Goal: Task Accomplishment & Management: Manage account settings

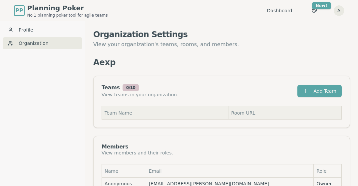
click at [132, 112] on th "Team Name" at bounding box center [165, 112] width 126 height 13
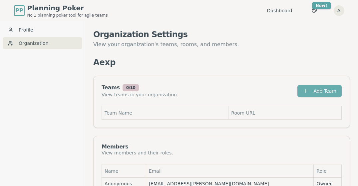
click at [321, 90] on button "Add Team" at bounding box center [319, 91] width 44 height 12
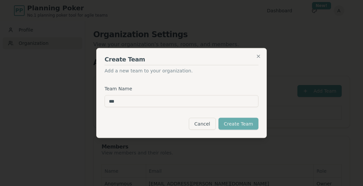
type input "***"
click at [233, 124] on button "Create Team" at bounding box center [238, 124] width 40 height 12
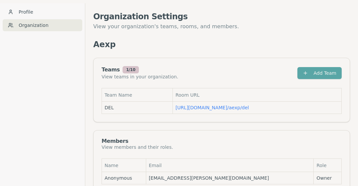
scroll to position [32, 0]
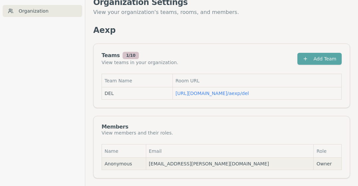
click at [318, 164] on span "Owner" at bounding box center [327, 164] width 22 height 7
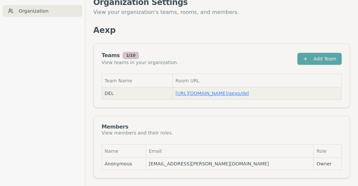
click at [202, 93] on link "https://planning-poker.com / aexp/del" at bounding box center [212, 93] width 74 height 5
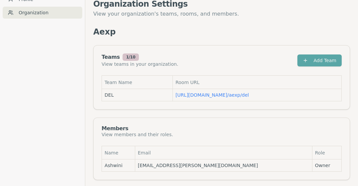
scroll to position [0, 0]
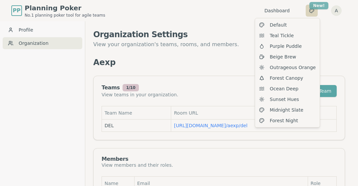
click at [317, 6] on html "PP Planning Poker No.1 planning poker tool for agile teams Dashboard Toggle the…" at bounding box center [179, 109] width 358 height 219
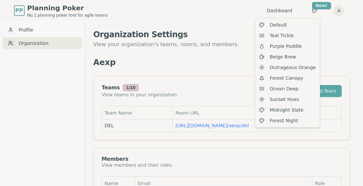
click at [243, 60] on html "PP Planning Poker No.1 planning poker tool for agile teams Dashboard Toggle the…" at bounding box center [181, 109] width 363 height 219
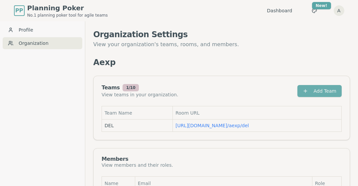
click at [303, 90] on button "Add Team" at bounding box center [319, 91] width 44 height 12
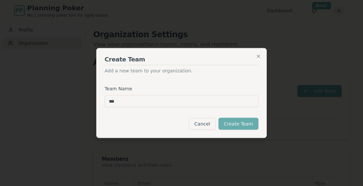
type input "***"
click at [234, 126] on button "Create Team" at bounding box center [238, 124] width 40 height 12
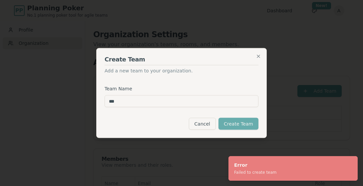
click at [234, 123] on button "Create Team" at bounding box center [238, 124] width 40 height 12
click at [262, 56] on div "Create Team Add a new team to your organization. Team Name *** Cancel Create Te…" at bounding box center [181, 93] width 170 height 90
click at [259, 55] on icon "button" at bounding box center [257, 56] width 5 height 5
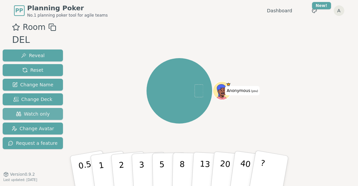
click at [42, 114] on span "Watch only" at bounding box center [33, 114] width 34 height 7
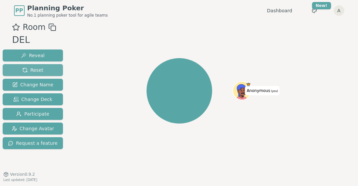
click at [37, 71] on span "Reset" at bounding box center [32, 70] width 21 height 7
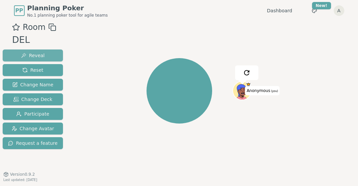
click at [34, 53] on span "Reveal" at bounding box center [33, 55] width 24 height 7
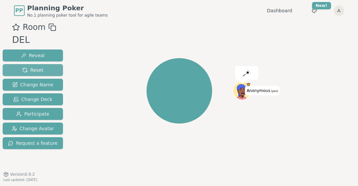
click at [39, 70] on span "Reset" at bounding box center [32, 70] width 21 height 7
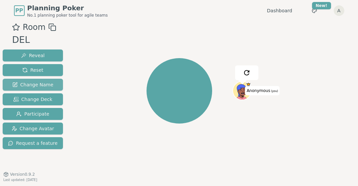
click at [33, 84] on span "Change Name" at bounding box center [32, 84] width 41 height 7
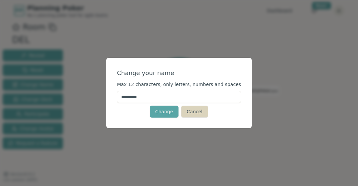
click at [193, 115] on button "Cancel" at bounding box center [194, 112] width 27 height 12
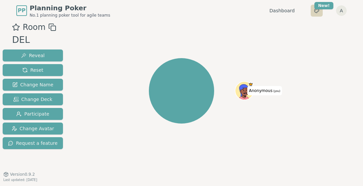
click at [319, 10] on html "PP Planning Poker No.1 planning poker tool for agile teams Dashboard Toggle the…" at bounding box center [181, 102] width 363 height 204
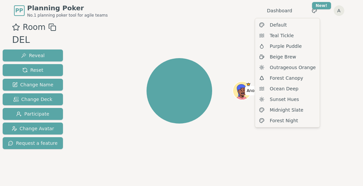
click at [333, 77] on html "PP Planning Poker No.1 planning poker tool for agile teams Dashboard Toggle the…" at bounding box center [181, 102] width 363 height 204
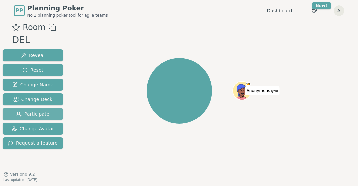
click at [39, 113] on span "Participate" at bounding box center [32, 114] width 33 height 7
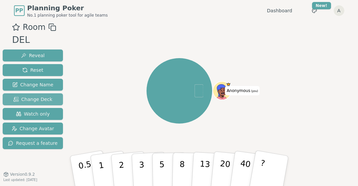
click at [30, 99] on span "Change Deck" at bounding box center [32, 99] width 39 height 7
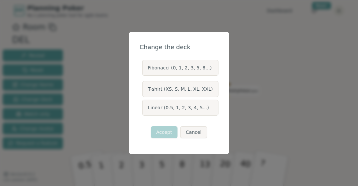
click at [172, 71] on label "Fibonacci (0, 1, 2, 3, 5, 8...)" at bounding box center [180, 68] width 76 height 16
click at [144, 71] on button "Fibonacci (0, 1, 2, 3, 5, 8...)" at bounding box center [141, 67] width 5 height 5
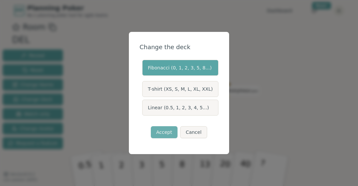
click at [164, 130] on button "Accept" at bounding box center [164, 132] width 27 height 12
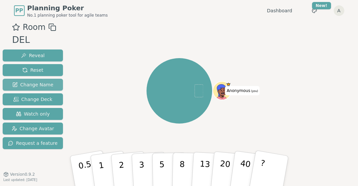
click at [33, 85] on span "Change Name" at bounding box center [32, 84] width 41 height 7
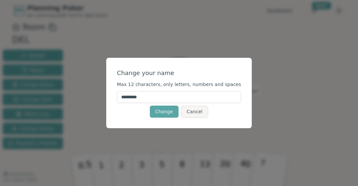
click at [149, 96] on input "*********" at bounding box center [179, 97] width 124 height 12
drag, startPoint x: 149, startPoint y: 96, endPoint x: 117, endPoint y: 91, distance: 33.0
click at [117, 91] on form "Change your name Max 12 characters, only letters, numbers and spaces ********* …" at bounding box center [179, 93] width 124 height 49
type input "*******"
click at [165, 114] on button "Change" at bounding box center [164, 112] width 29 height 12
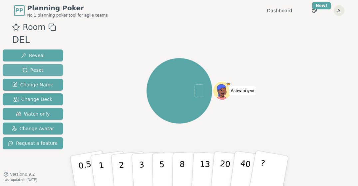
click at [32, 71] on span "Reset" at bounding box center [32, 70] width 21 height 7
click at [226, 72] on img at bounding box center [227, 73] width 8 height 8
